Goal: Navigation & Orientation: Find specific page/section

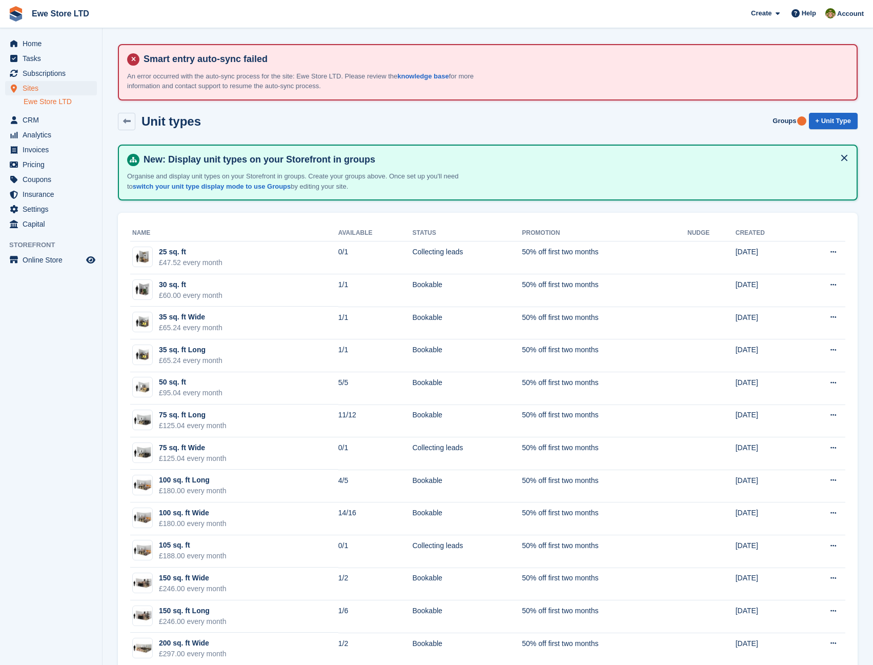
click at [43, 101] on link "Ewe Store LTD" at bounding box center [60, 102] width 73 height 10
